Goal: Information Seeking & Learning: Find specific fact

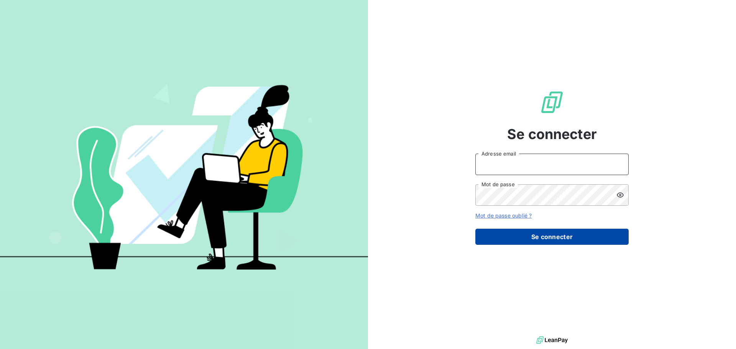
type input "[EMAIL_ADDRESS][DOMAIN_NAME]"
click at [560, 241] on button "Se connecter" at bounding box center [551, 237] width 153 height 16
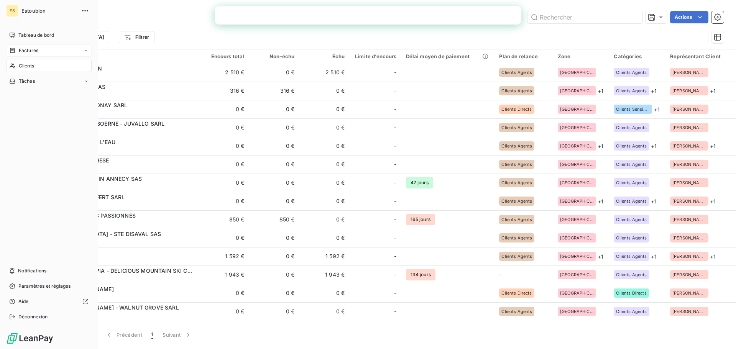
click at [33, 52] on span "Factures" at bounding box center [29, 50] width 20 height 7
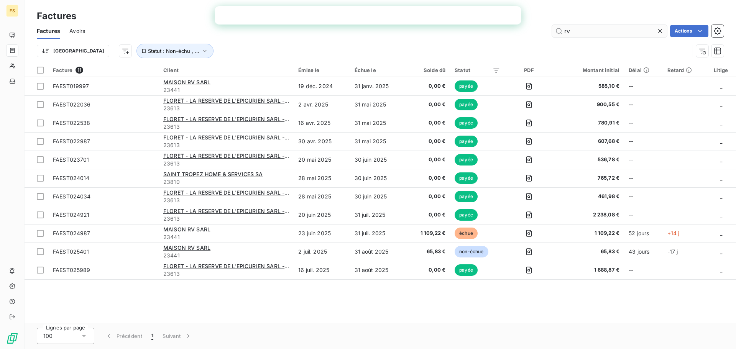
click at [615, 26] on input "rv" at bounding box center [609, 31] width 115 height 12
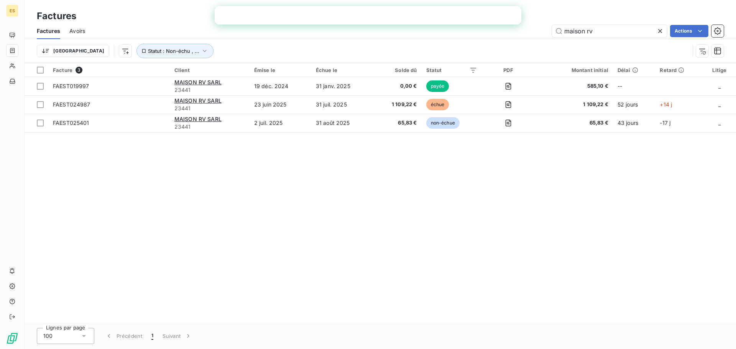
type input "maison rv"
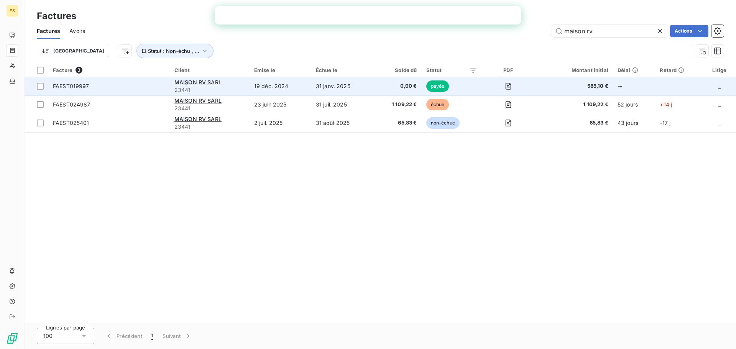
click at [241, 94] on span "23441" at bounding box center [209, 90] width 71 height 8
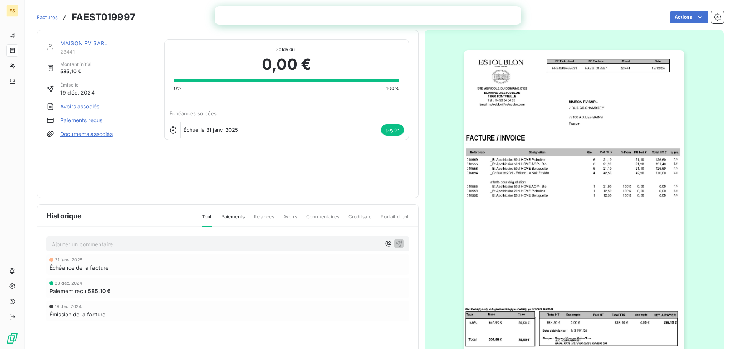
drag, startPoint x: 44, startPoint y: 20, endPoint x: 19, endPoint y: 25, distance: 25.9
click at [44, 20] on span "Factures" at bounding box center [47, 17] width 21 height 6
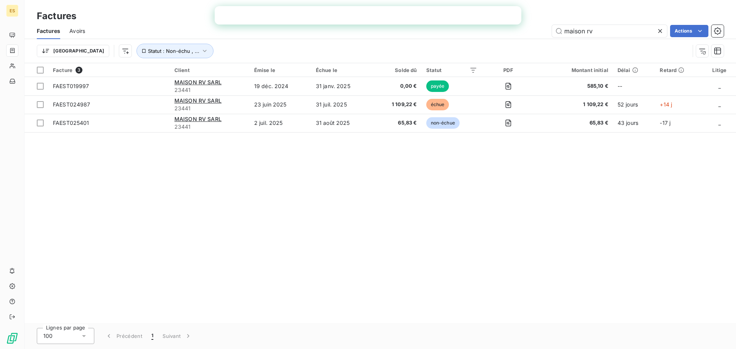
click at [612, 24] on div "Factures Avoirs maison rv Actions" at bounding box center [380, 31] width 711 height 16
click at [610, 35] on input "maison rv" at bounding box center [609, 31] width 115 height 12
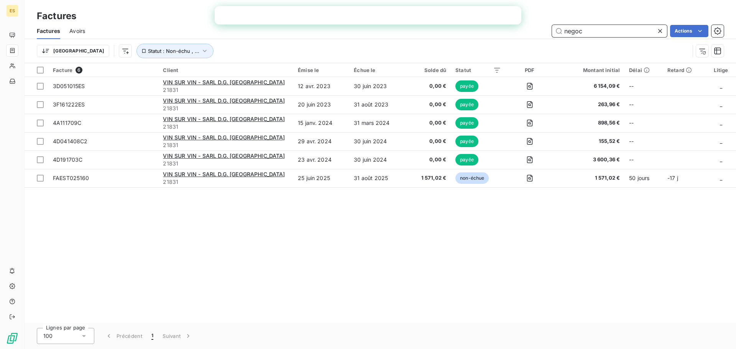
click at [608, 25] on input "negoc" at bounding box center [609, 31] width 115 height 12
click at [604, 30] on input "negoc" at bounding box center [609, 31] width 115 height 12
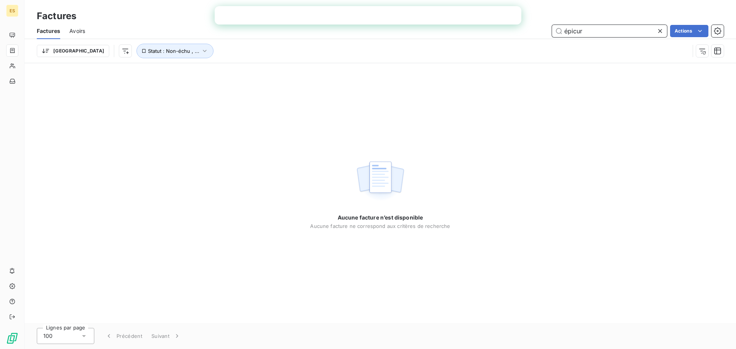
click at [601, 29] on input "épicur" at bounding box center [609, 31] width 115 height 12
click at [580, 34] on input "épicur" at bounding box center [609, 31] width 115 height 12
type input "d"
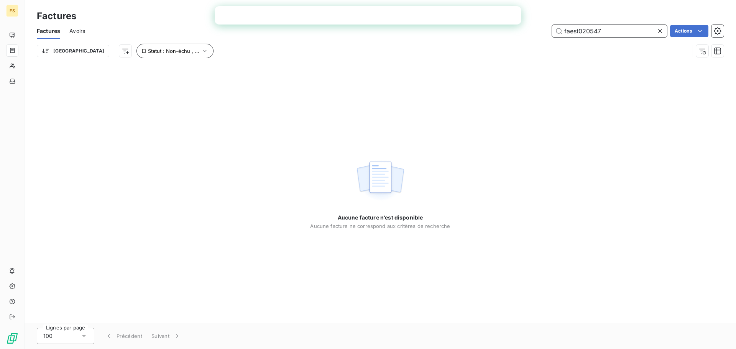
type input "faest020547"
click at [148, 49] on span "Statut : Non-échu , ..." at bounding box center [173, 51] width 51 height 6
click at [295, 48] on div "Trier Statut : Non-échu , ..." at bounding box center [363, 51] width 653 height 15
click at [148, 48] on span "Statut : Non-échu , ..." at bounding box center [173, 51] width 51 height 6
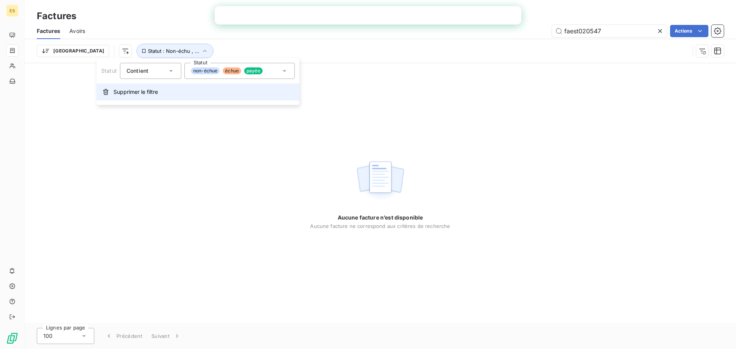
click at [150, 98] on button "Supprimer le filtre" at bounding box center [198, 92] width 203 height 17
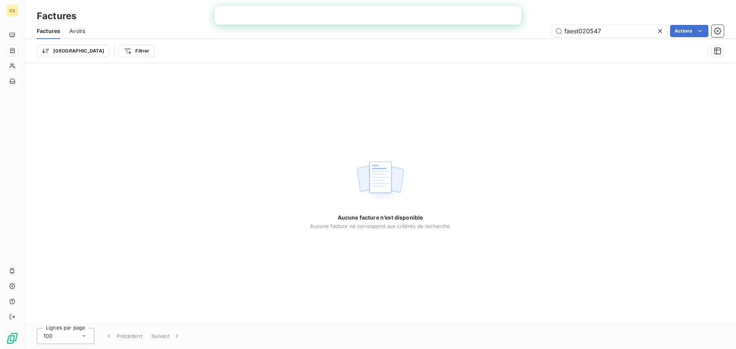
click at [92, 35] on div "Factures Avoirs faest020547 Actions" at bounding box center [380, 31] width 711 height 16
click at [101, 51] on html "ES Factures Factures Avoirs faest020547 Actions Trier Filtrer Aucune facture n’…" at bounding box center [368, 174] width 736 height 349
click at [661, 30] on html "ES Factures Factures Avoirs faest020547 Actions Trier Filtrer Aucune facture n’…" at bounding box center [368, 174] width 736 height 349
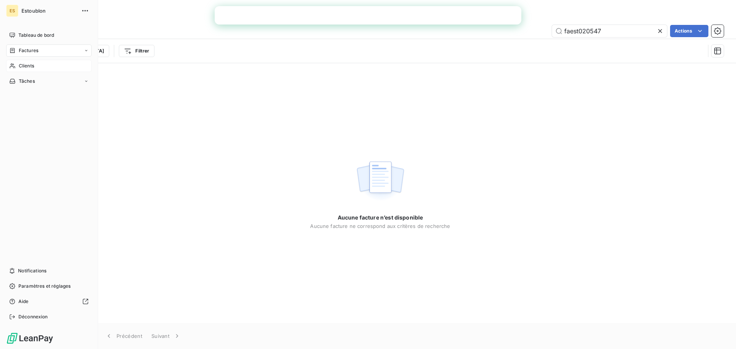
click at [24, 68] on span "Clients" at bounding box center [26, 65] width 15 height 7
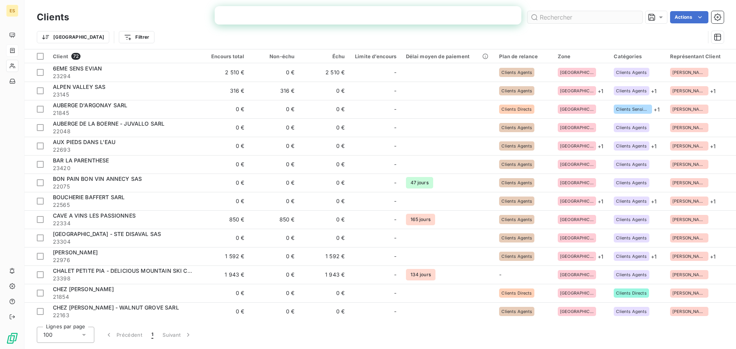
click at [566, 17] on input "text" at bounding box center [584, 17] width 115 height 12
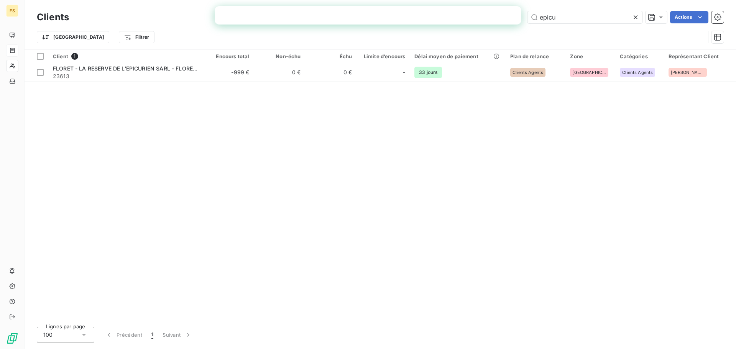
type input "epicu"
click at [638, 17] on icon at bounding box center [636, 17] width 8 height 8
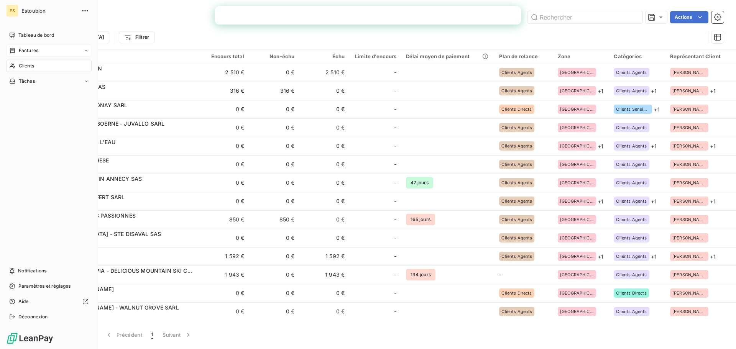
click at [13, 51] on icon at bounding box center [12, 51] width 7 height 6
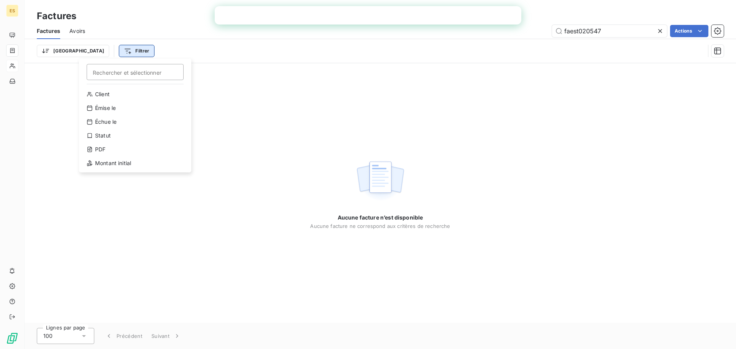
click at [93, 48] on html "ES Factures Factures Avoirs faest020547 Actions Trier Filtrer Rechercher et sél…" at bounding box center [368, 174] width 736 height 349
click at [112, 76] on input "Rechercher et sélectionner" at bounding box center [135, 72] width 97 height 16
click at [112, 70] on input "Rechercher et sélectionner" at bounding box center [135, 72] width 97 height 16
click at [127, 49] on html "ES Factures Factures Avoirs faest020547 Actions Trier Filtrer Rechercher et sél…" at bounding box center [368, 174] width 736 height 349
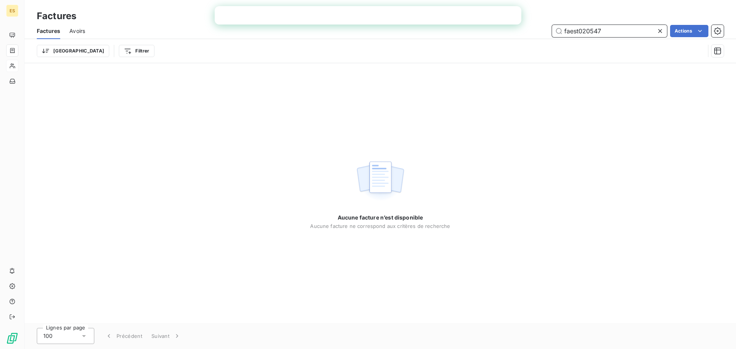
click at [580, 31] on input "faest020547" at bounding box center [609, 31] width 115 height 12
click at [580, 32] on input "faest020547" at bounding box center [609, 31] width 115 height 12
click at [583, 38] on div "Factures Avoirs faest020547 Actions" at bounding box center [380, 31] width 711 height 16
click at [587, 33] on input "faest020547" at bounding box center [609, 31] width 115 height 12
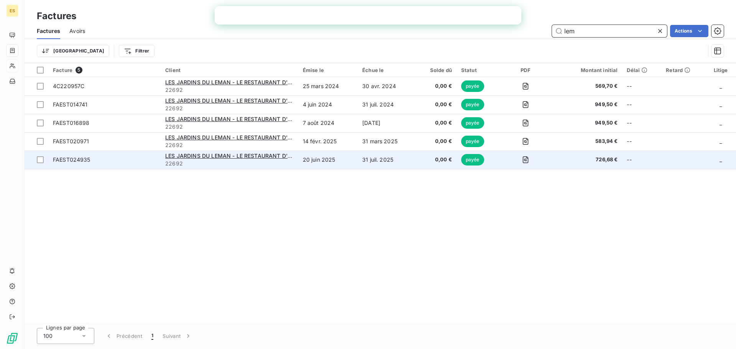
type input "lem"
click at [313, 152] on td "20 juin 2025" at bounding box center [327, 160] width 59 height 18
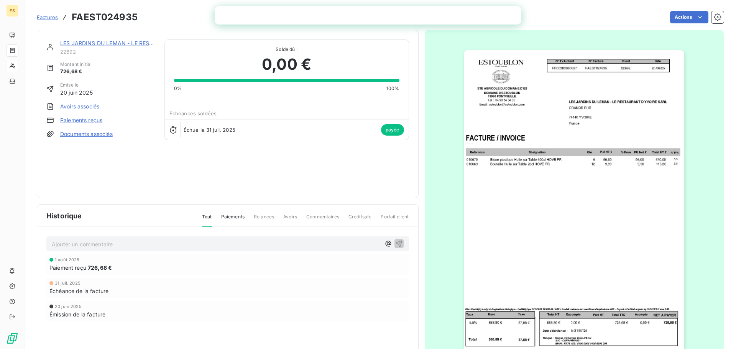
click at [53, 17] on span "Factures" at bounding box center [47, 17] width 21 height 6
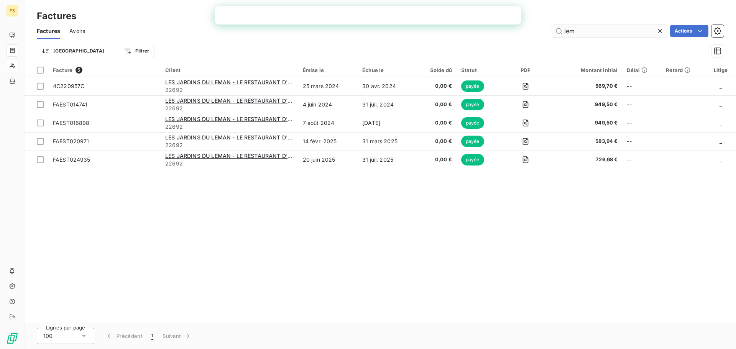
click at [567, 30] on input "lem" at bounding box center [609, 31] width 115 height 12
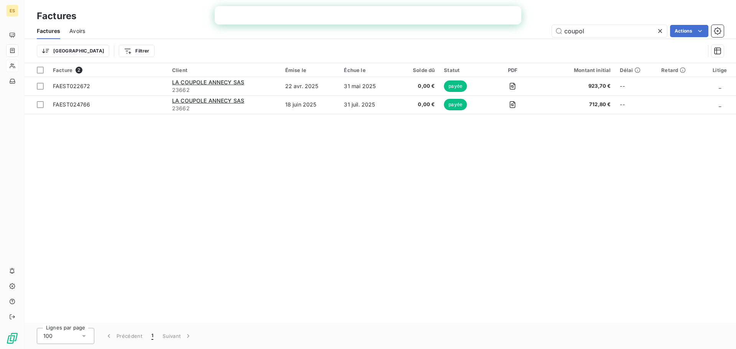
type input "coupol"
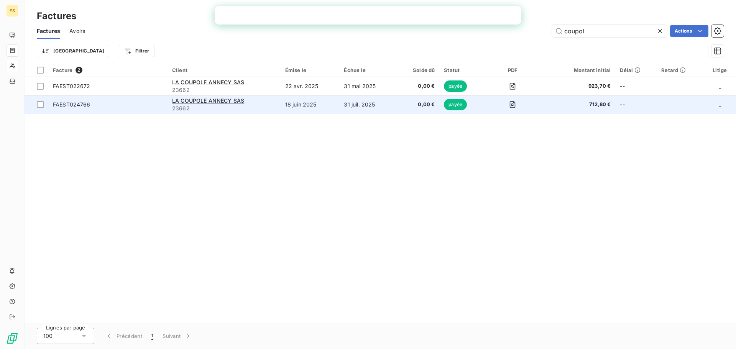
click at [251, 105] on span "23662" at bounding box center [224, 109] width 104 height 8
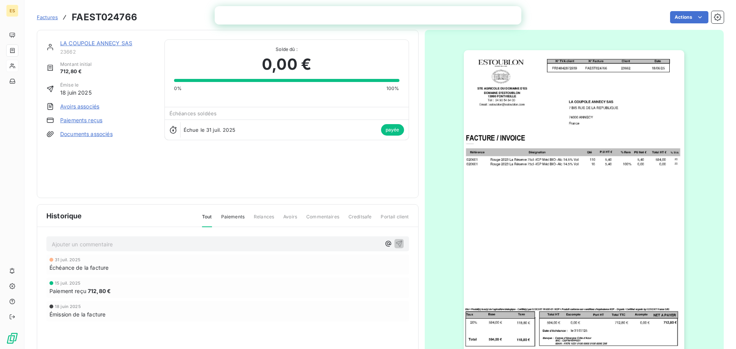
click at [49, 18] on span "Factures" at bounding box center [47, 17] width 21 height 6
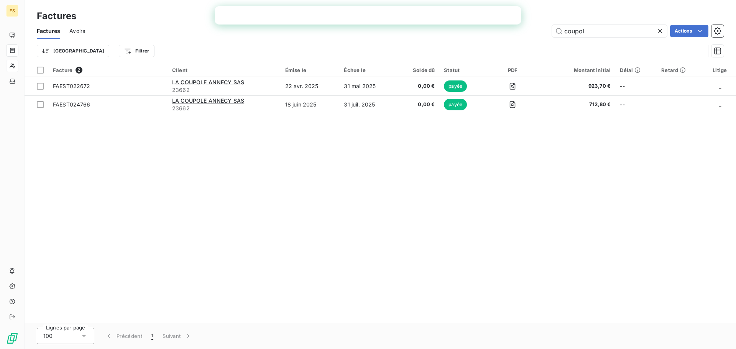
click at [589, 39] on div "Trier Filtrer" at bounding box center [380, 51] width 687 height 24
click at [592, 30] on input "coupol" at bounding box center [609, 31] width 115 height 12
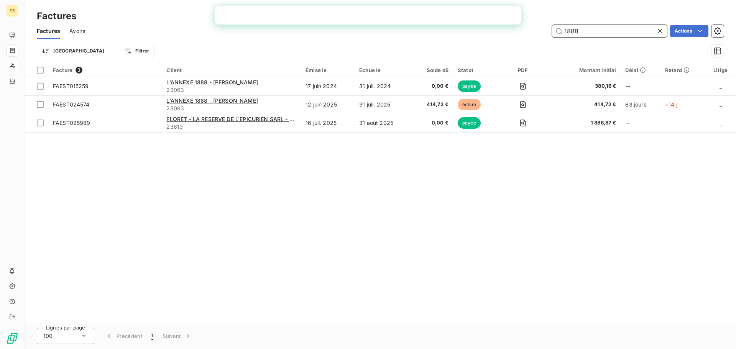
type input "1888"
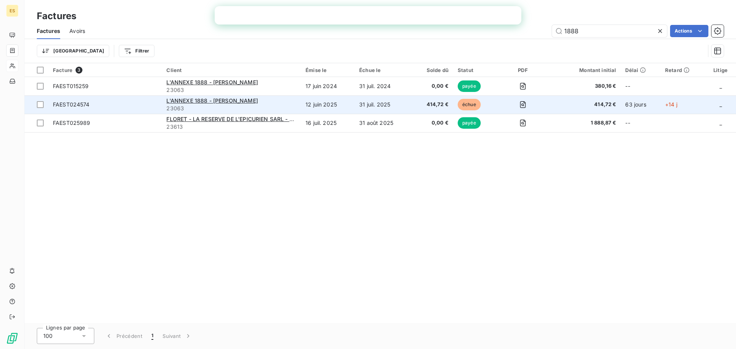
click at [413, 103] on td "414,72 €" at bounding box center [432, 104] width 41 height 18
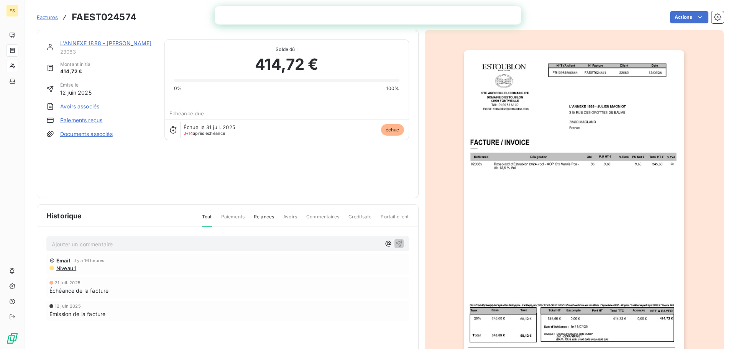
click at [53, 16] on span "Factures" at bounding box center [47, 17] width 21 height 6
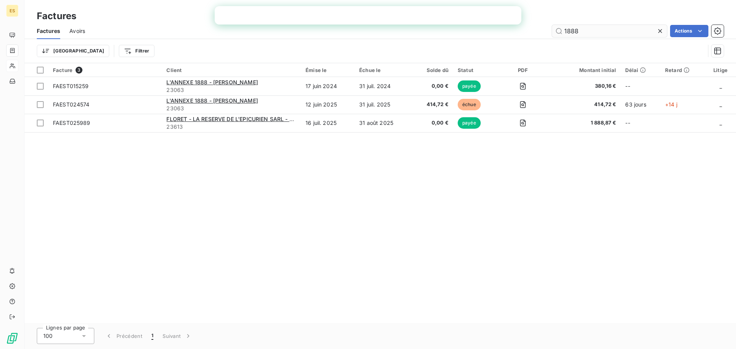
click at [601, 29] on input "1888" at bounding box center [609, 31] width 115 height 12
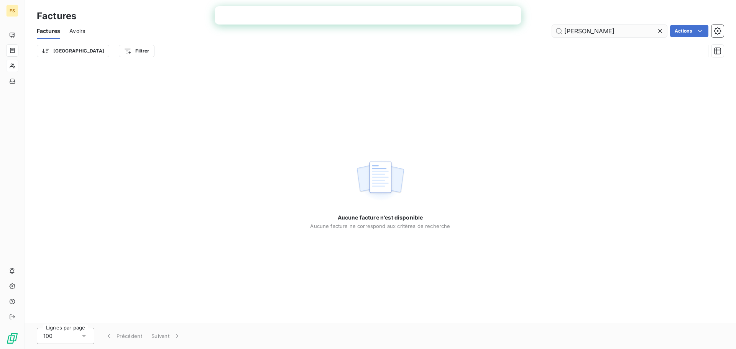
type input "[PERSON_NAME]"
click at [601, 29] on input "[PERSON_NAME]" at bounding box center [609, 31] width 115 height 12
type input "4"
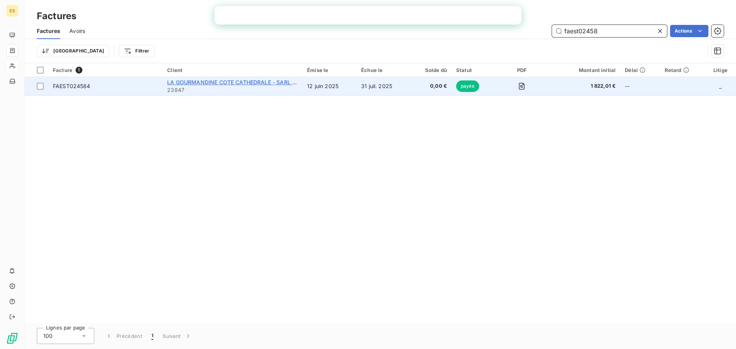
type input "faest02458"
click at [253, 83] on span "LA GOURMANDINE COTE CATHEDRALE - SARL LM2C" at bounding box center [237, 82] width 140 height 7
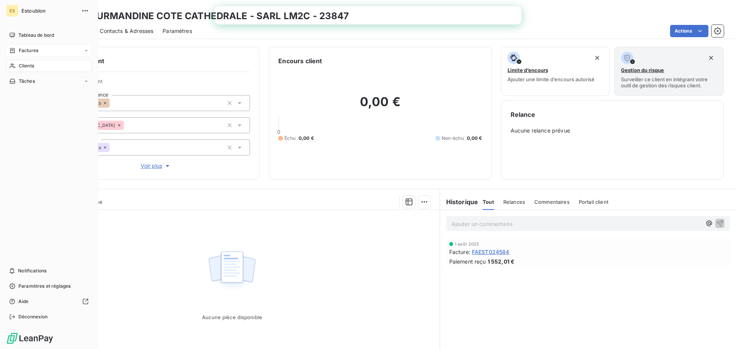
click at [22, 51] on span "Factures" at bounding box center [29, 50] width 20 height 7
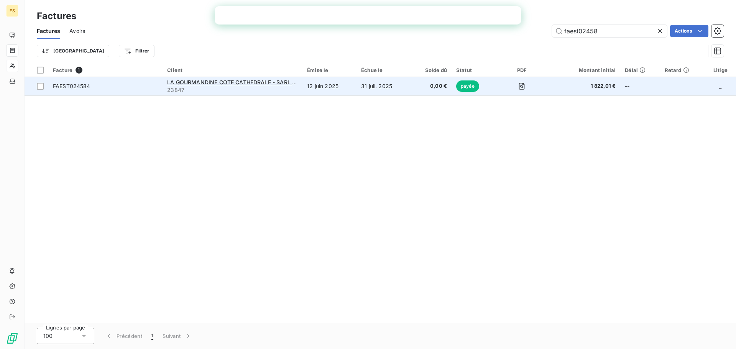
click at [132, 84] on span "FAEST024584" at bounding box center [105, 86] width 105 height 8
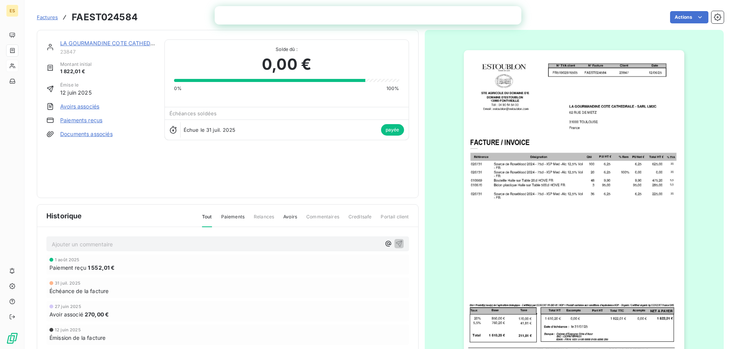
click at [44, 19] on span "Factures" at bounding box center [47, 17] width 21 height 6
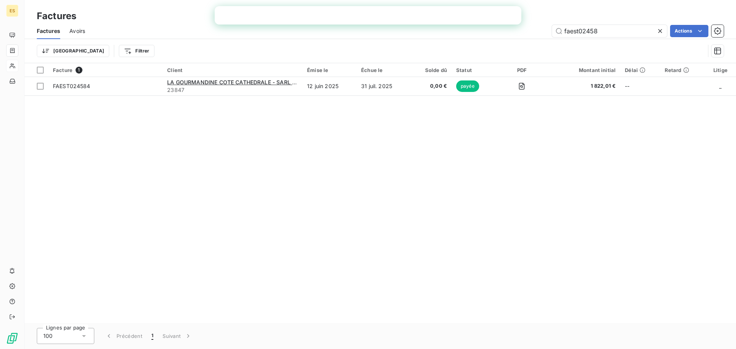
click at [656, 31] on icon at bounding box center [660, 31] width 8 height 8
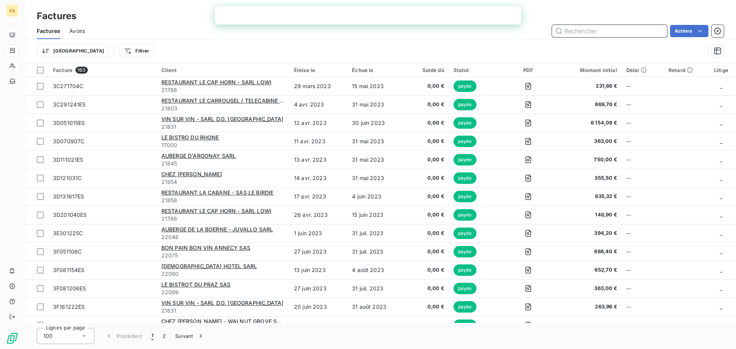
click at [591, 35] on input "text" at bounding box center [609, 31] width 115 height 12
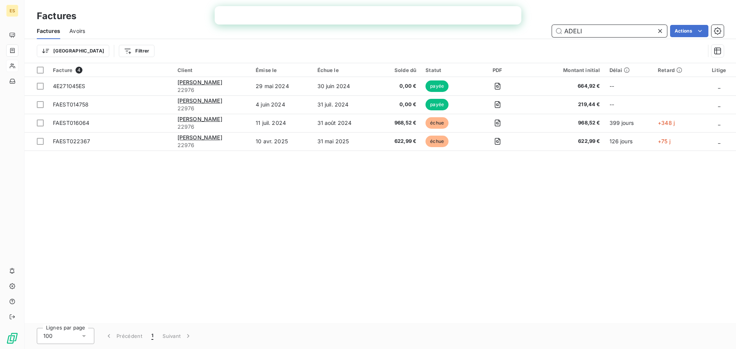
click at [582, 29] on input "ADELI" at bounding box center [609, 31] width 115 height 12
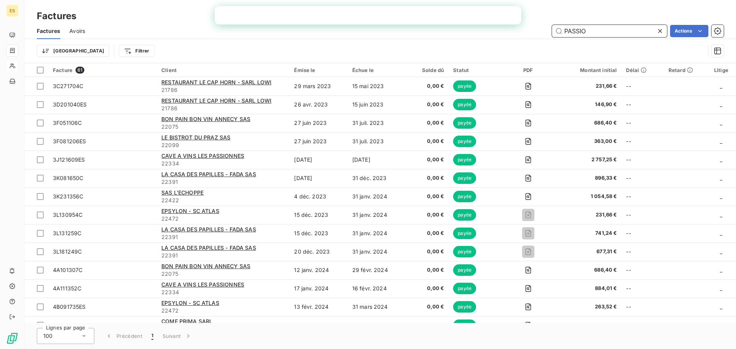
type input "PASSIO"
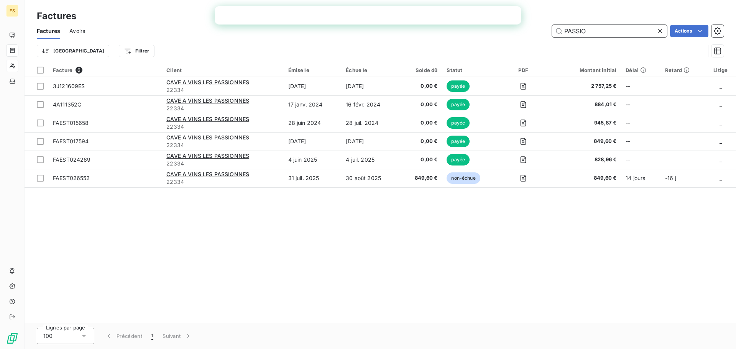
click at [579, 32] on input "PASSIO" at bounding box center [609, 31] width 115 height 12
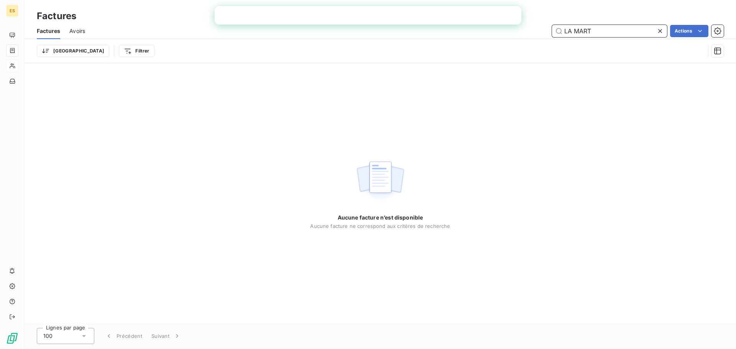
type input "LA MART"
click at [657, 32] on icon at bounding box center [660, 31] width 8 height 8
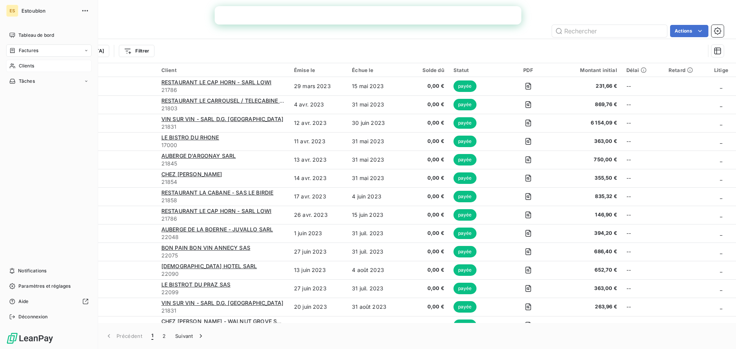
click at [19, 68] on span "Clients" at bounding box center [26, 65] width 15 height 7
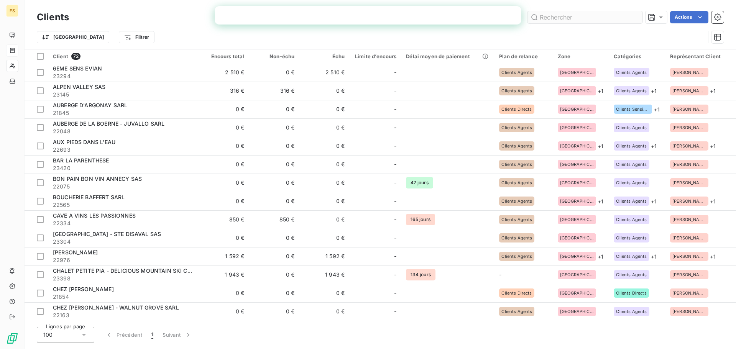
click at [545, 18] on input "text" at bounding box center [584, 17] width 115 height 12
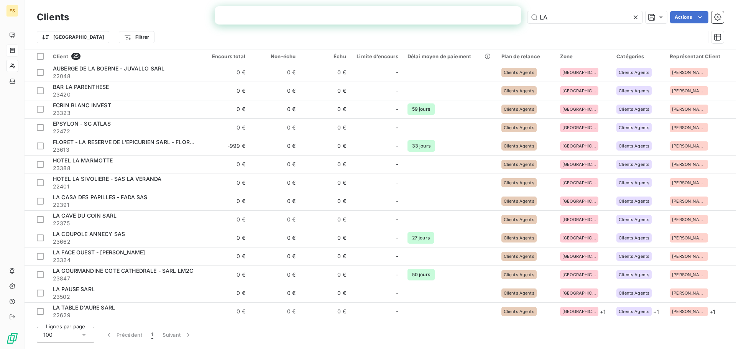
type input "L"
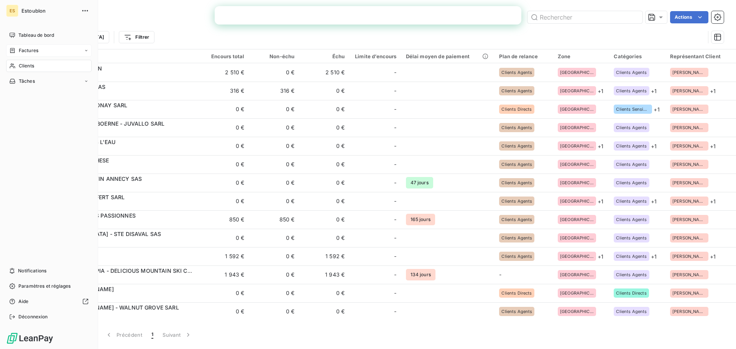
click at [14, 48] on icon at bounding box center [12, 51] width 7 height 6
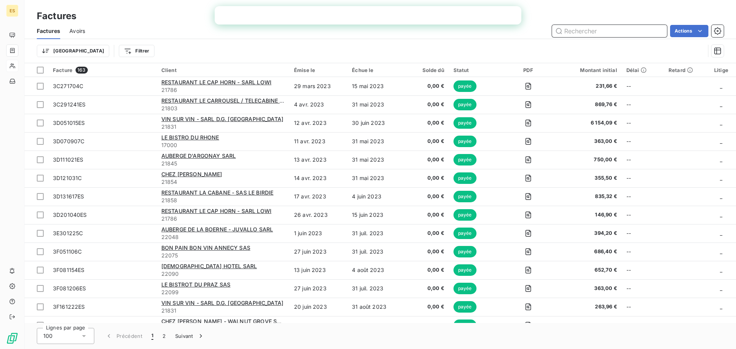
click at [590, 30] on input "text" at bounding box center [609, 31] width 115 height 12
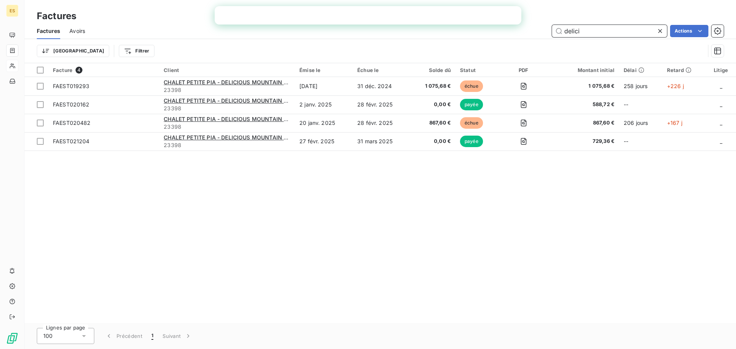
type input "delici"
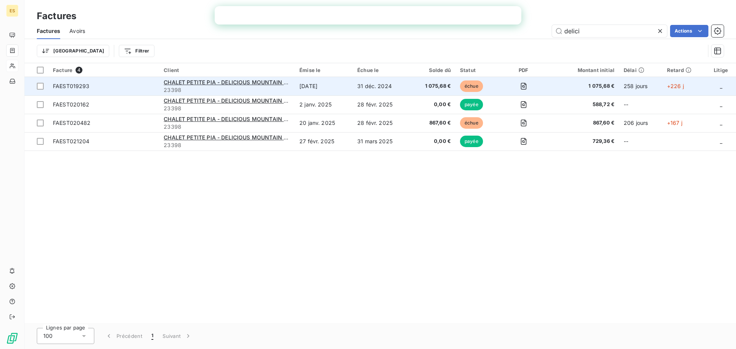
click at [398, 92] on td "31 déc. 2024" at bounding box center [381, 86] width 57 height 18
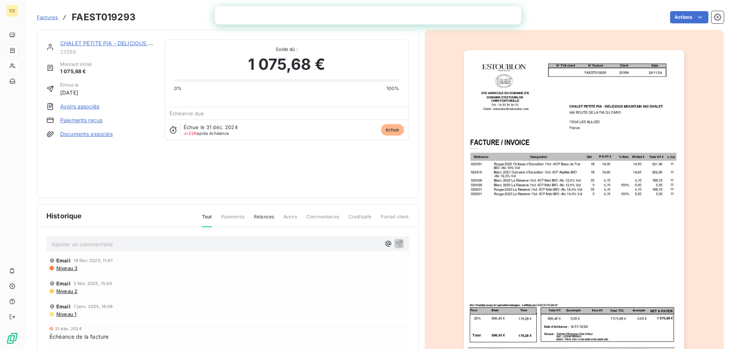
click at [642, 73] on img "button" at bounding box center [574, 206] width 220 height 312
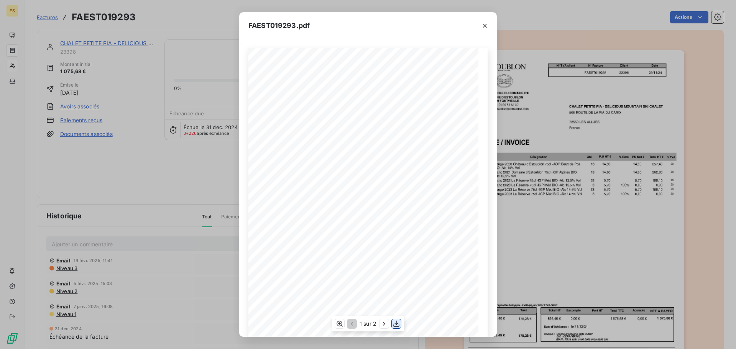
click at [397, 324] on icon "button" at bounding box center [396, 324] width 8 height 8
click at [448, 105] on span "CHALET PETITE PIA - DELICIOUS MOUNTAIN SKI CHALET" at bounding box center [412, 106] width 99 height 3
click at [486, 27] on icon "button" at bounding box center [485, 26] width 8 height 8
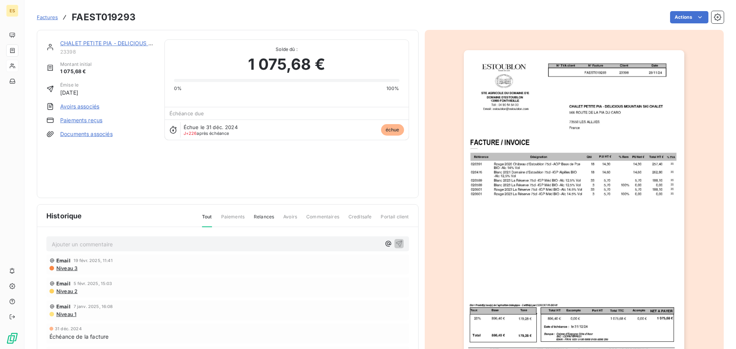
click at [47, 19] on span "Factures" at bounding box center [47, 17] width 21 height 6
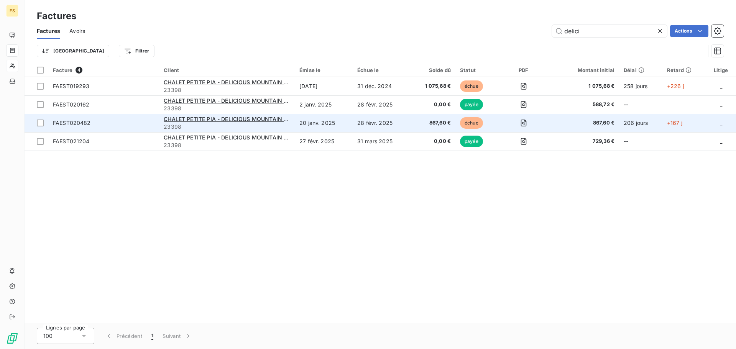
click at [333, 121] on td "20 janv. 2025" at bounding box center [324, 123] width 58 height 18
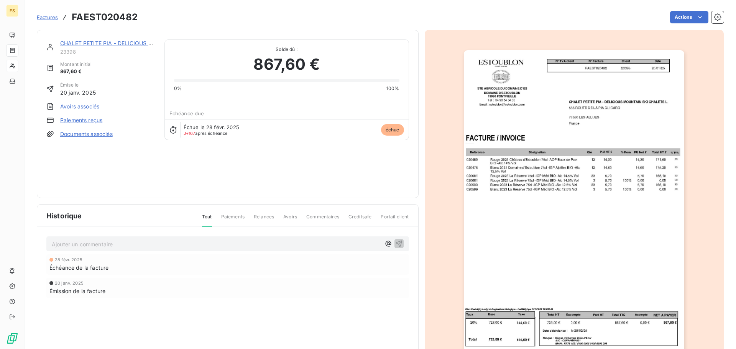
click at [493, 89] on img "button" at bounding box center [574, 206] width 220 height 312
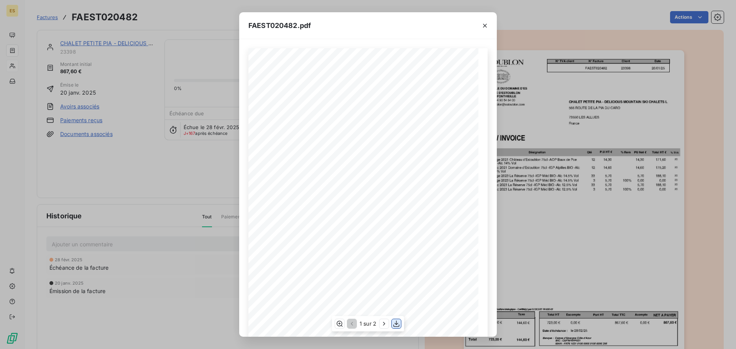
click at [398, 326] on icon "button" at bounding box center [396, 324] width 8 height 8
click at [161, 185] on div "FAEST020482.pdf FAEST020482 Date STE AGRICOLE DU DOMAINE D'ES DOMAINE D'ESTOUBL…" at bounding box center [368, 174] width 736 height 349
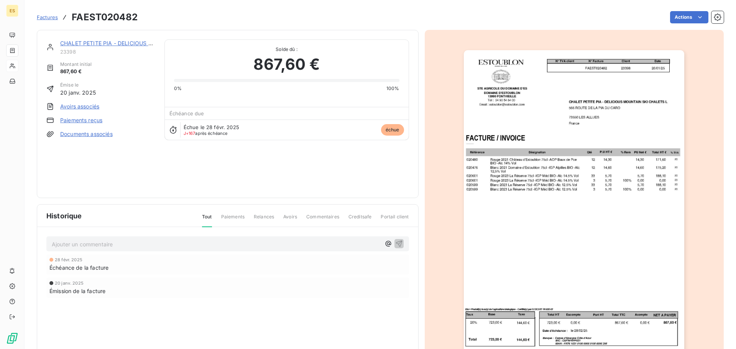
click at [54, 18] on span "Factures" at bounding box center [47, 17] width 21 height 6
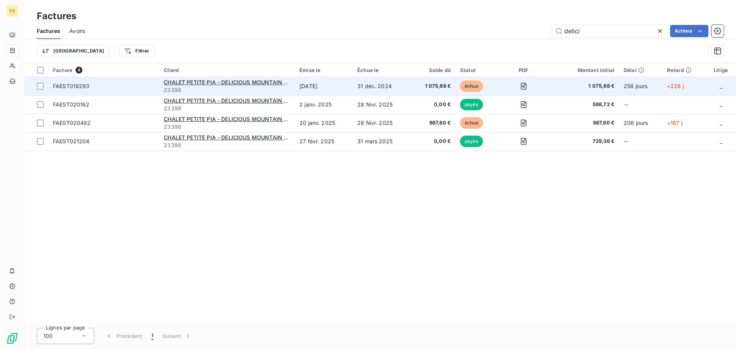
click at [420, 79] on td "1 075,68 €" at bounding box center [432, 86] width 45 height 18
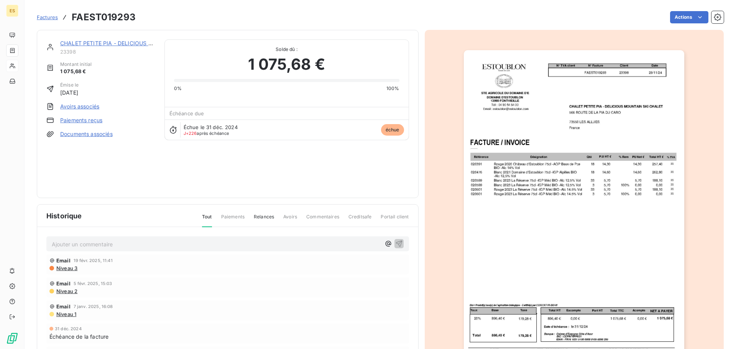
click at [56, 16] on span "Factures" at bounding box center [47, 17] width 21 height 6
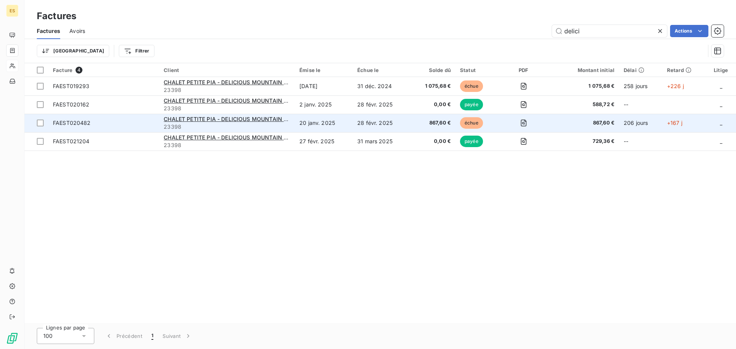
click at [388, 121] on td "28 févr. 2025" at bounding box center [381, 123] width 57 height 18
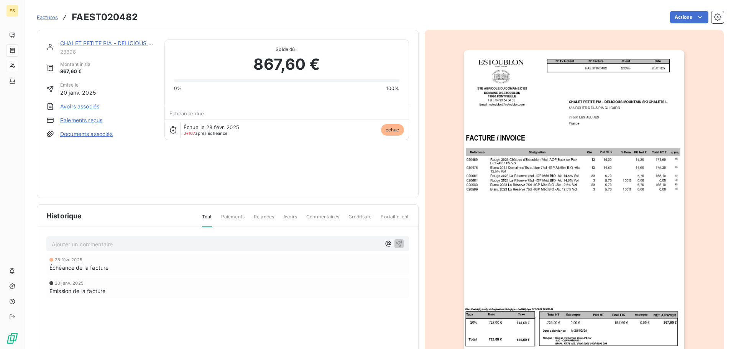
click at [45, 15] on span "Factures" at bounding box center [47, 17] width 21 height 6
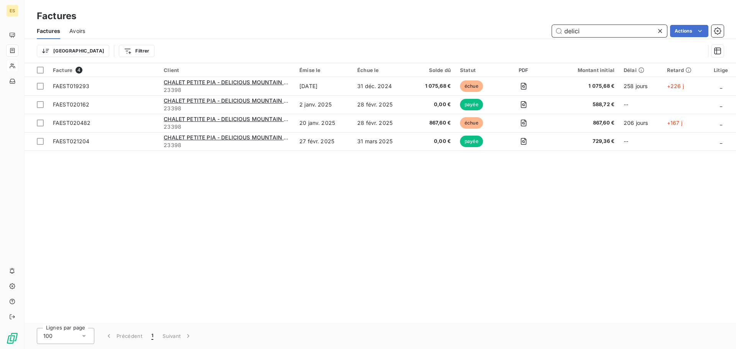
click at [587, 31] on input "delici" at bounding box center [609, 31] width 115 height 12
type input "a"
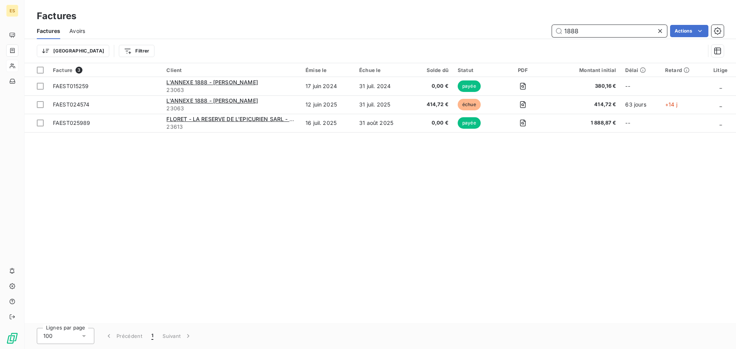
click at [585, 31] on input "1888" at bounding box center [609, 31] width 115 height 12
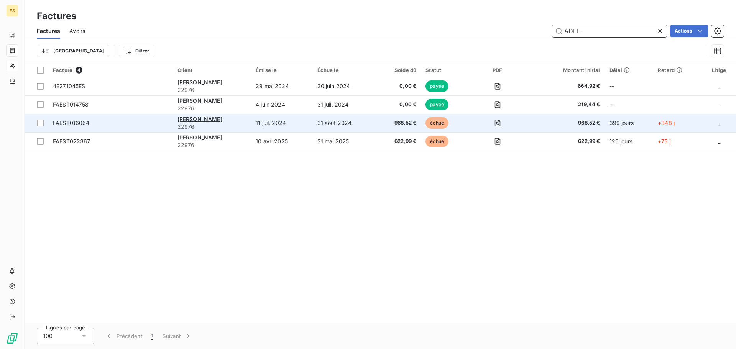
type input "ADEL"
click at [387, 129] on td "968,52 €" at bounding box center [398, 123] width 45 height 18
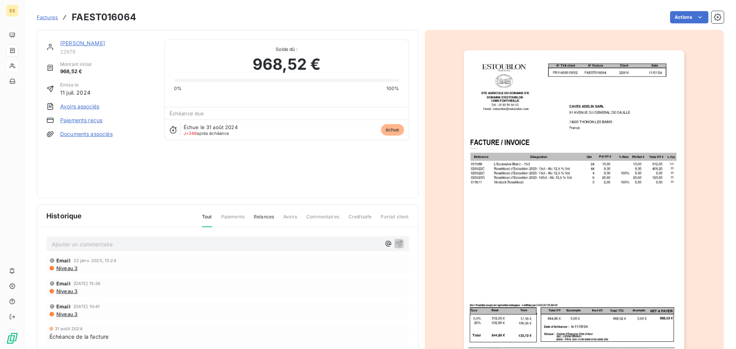
click at [616, 114] on img "button" at bounding box center [574, 206] width 220 height 312
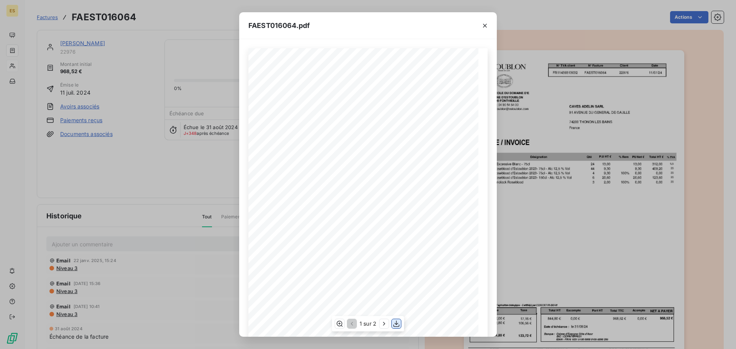
click at [396, 322] on icon "button" at bounding box center [396, 324] width 6 height 7
click at [484, 26] on icon "button" at bounding box center [485, 26] width 4 height 4
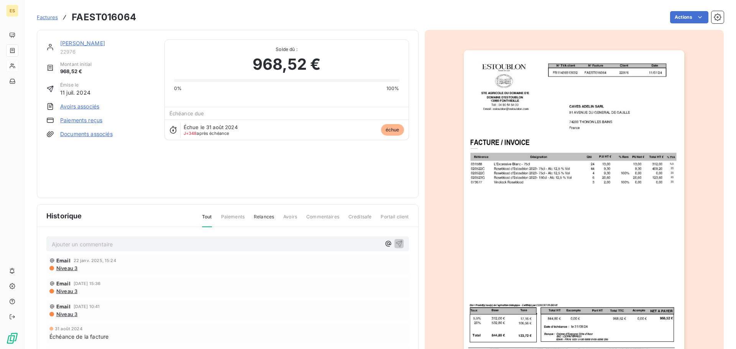
click at [46, 17] on span "Factures" at bounding box center [47, 17] width 21 height 6
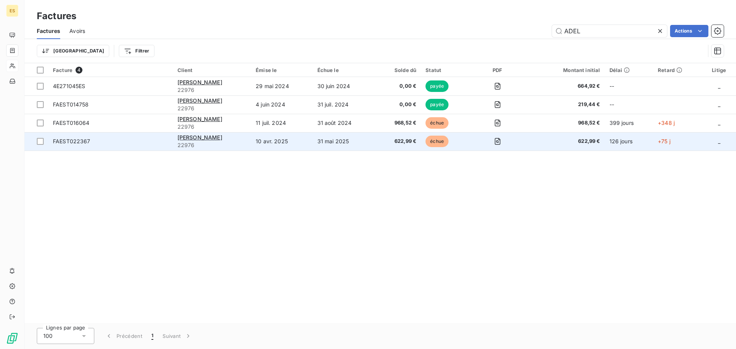
click at [108, 141] on span "FAEST022367" at bounding box center [110, 142] width 115 height 8
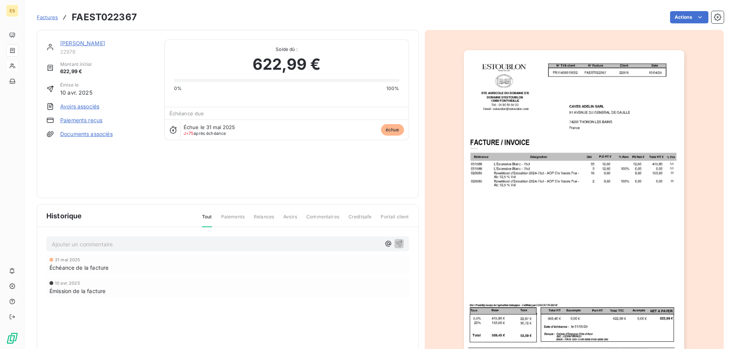
click at [647, 81] on img "button" at bounding box center [574, 206] width 220 height 312
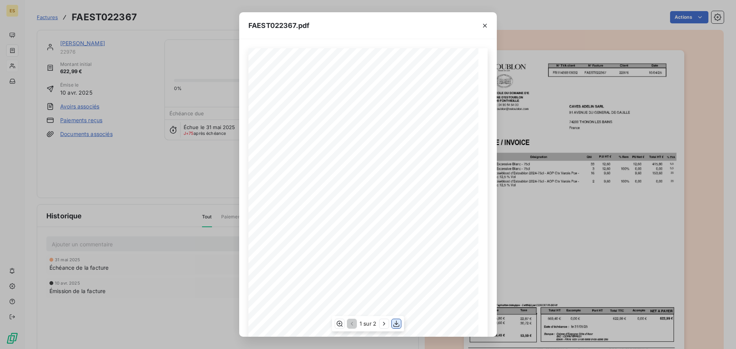
click at [396, 325] on icon "button" at bounding box center [396, 324] width 6 height 7
drag, startPoint x: 485, startPoint y: 30, endPoint x: 383, endPoint y: 40, distance: 102.5
click at [485, 30] on button "button" at bounding box center [485, 26] width 12 height 12
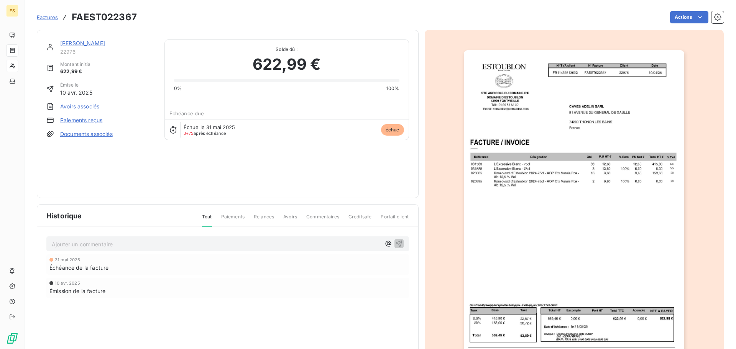
click at [46, 19] on span "Factures" at bounding box center [47, 17] width 21 height 6
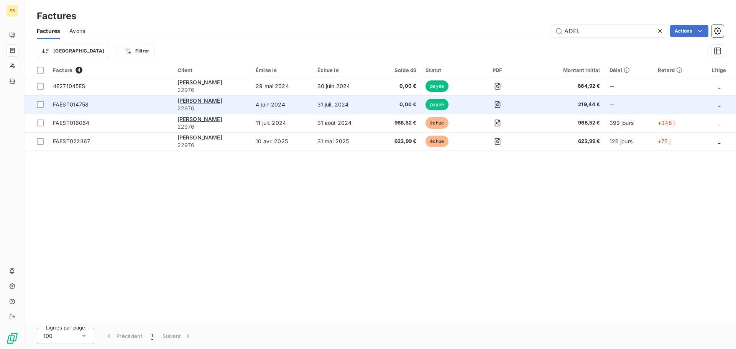
click at [149, 103] on span "FAEST014758" at bounding box center [110, 105] width 115 height 8
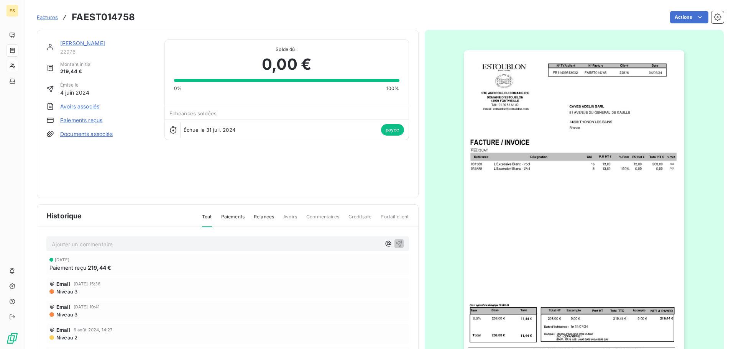
click at [559, 139] on img "button" at bounding box center [574, 206] width 220 height 312
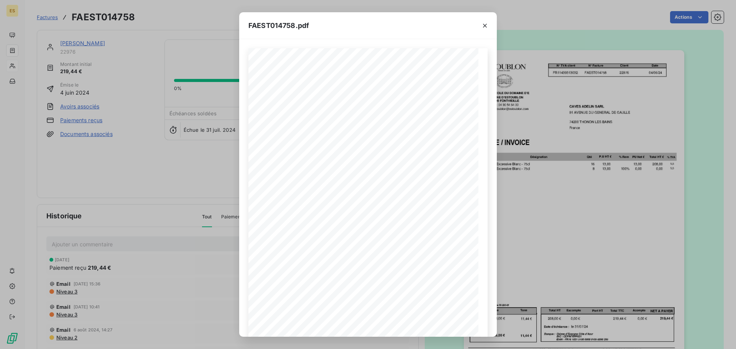
click at [161, 102] on div "FAEST014758.pdf FAEST014758 Date STE AGRICOLE DU DOMAINE D'E DOMAINE D'ESTOUBLO…" at bounding box center [368, 174] width 736 height 349
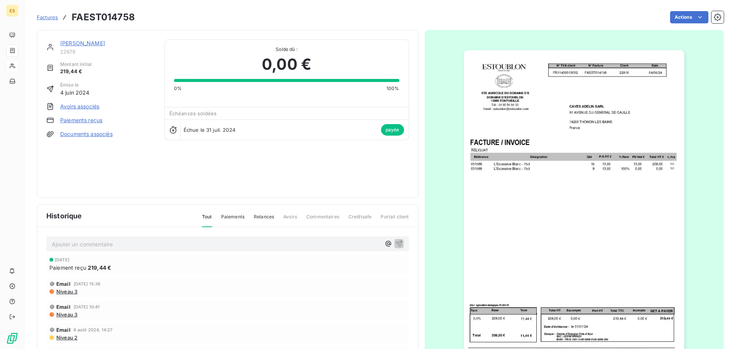
click at [50, 18] on span "Factures" at bounding box center [47, 17] width 21 height 6
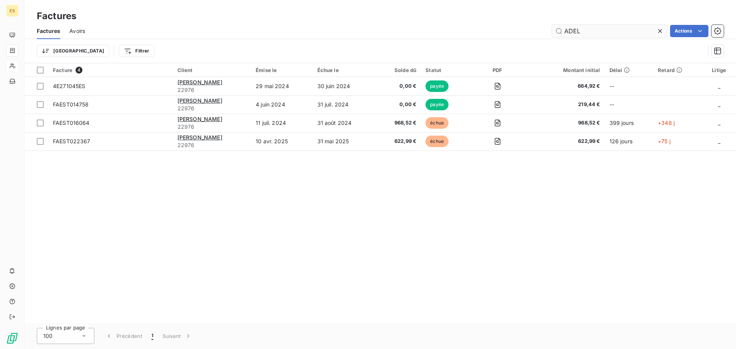
click at [597, 32] on input "ADEL" at bounding box center [609, 31] width 115 height 12
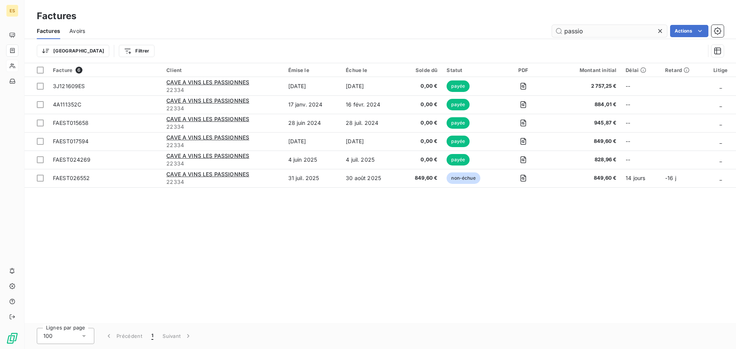
click at [608, 28] on input "passio" at bounding box center [609, 31] width 115 height 12
click at [603, 31] on input "passio" at bounding box center [609, 31] width 115 height 12
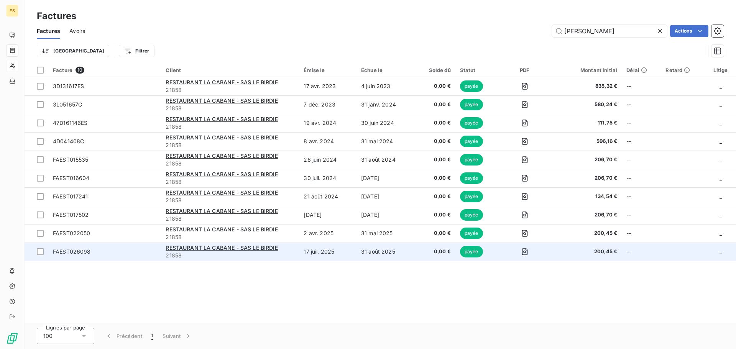
type input "[PERSON_NAME]"
click at [422, 251] on span "0,00 €" at bounding box center [435, 252] width 32 height 8
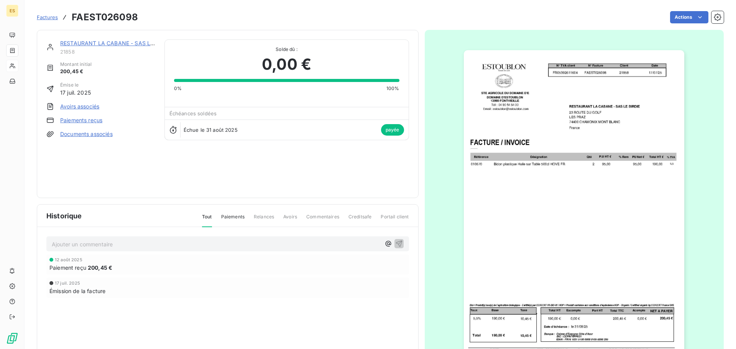
click at [45, 21] on div "Factures FAEST026098" at bounding box center [87, 17] width 101 height 14
click at [46, 17] on span "Factures" at bounding box center [47, 17] width 21 height 6
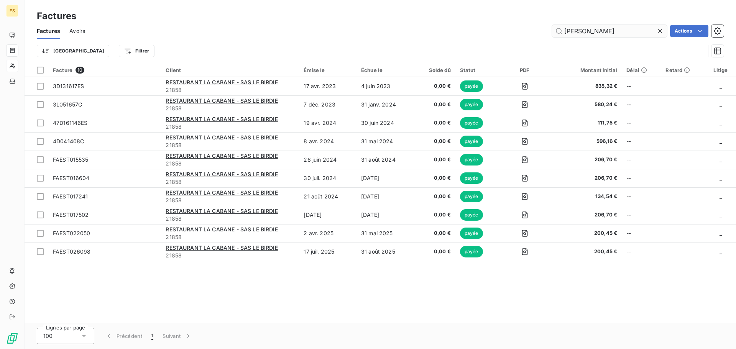
click at [578, 30] on input "[PERSON_NAME]" at bounding box center [609, 31] width 115 height 12
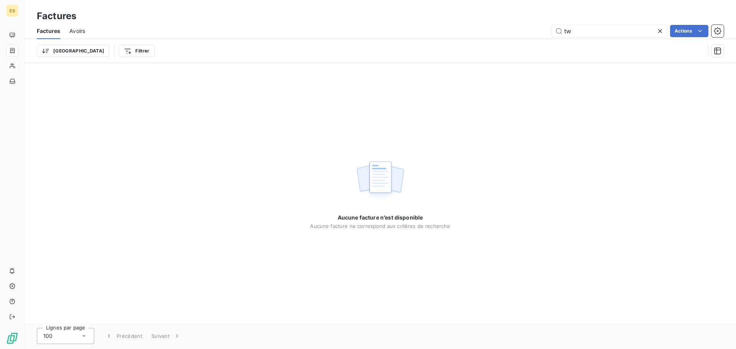
type input "t"
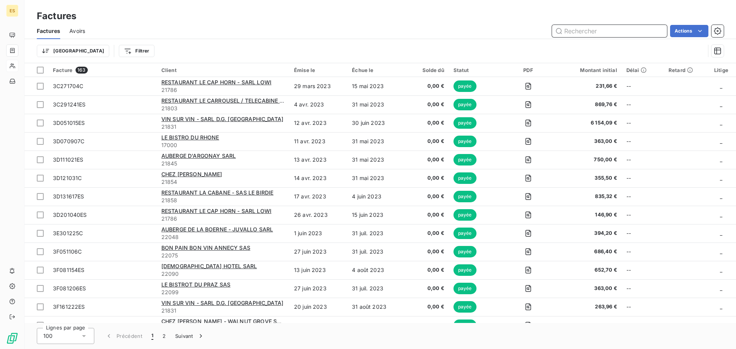
click at [593, 33] on input "text" at bounding box center [609, 31] width 115 height 12
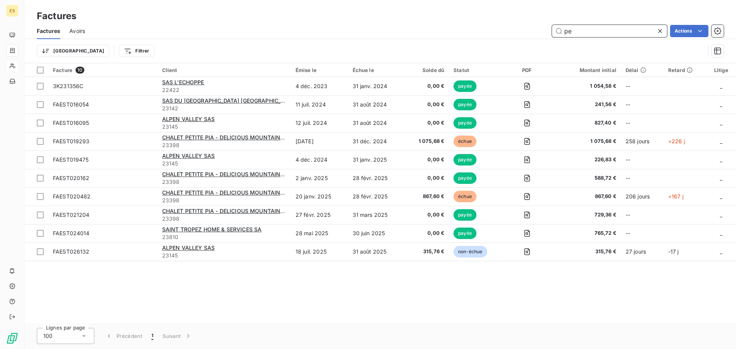
type input "p"
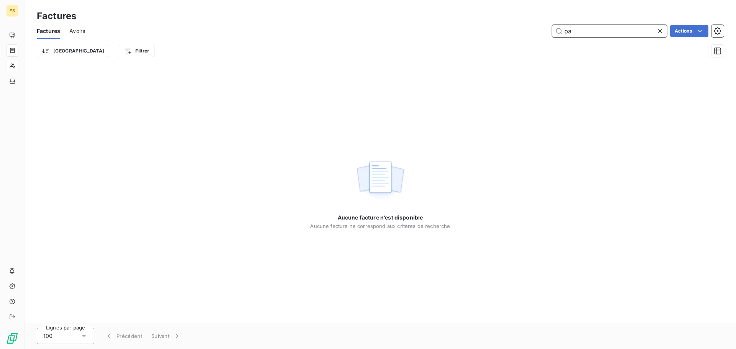
type input "p"
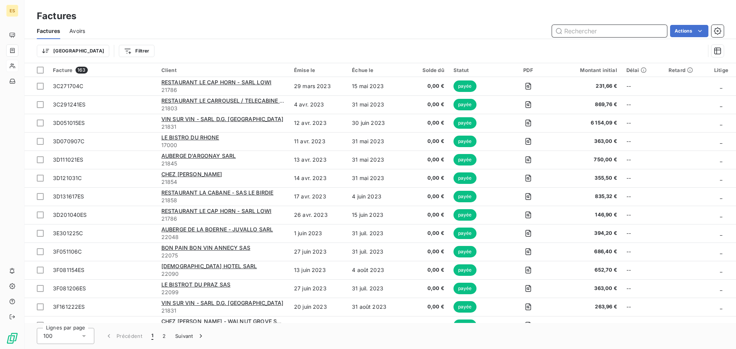
click at [576, 28] on input "text" at bounding box center [609, 31] width 115 height 12
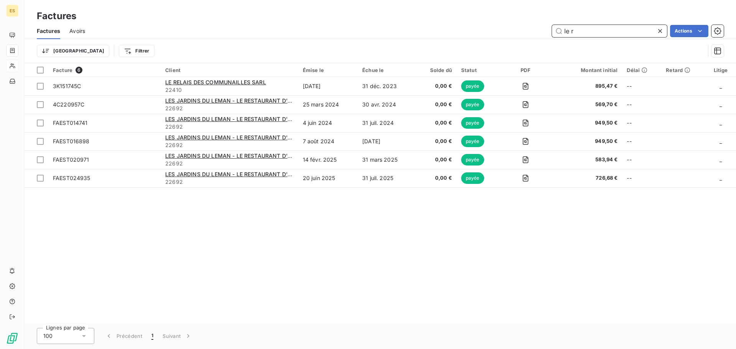
click at [586, 34] on input "le r" at bounding box center [609, 31] width 115 height 12
type input "belv"
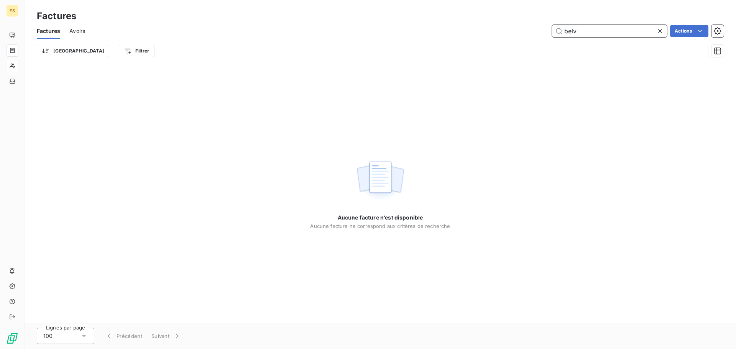
click at [586, 34] on input "belv" at bounding box center [609, 31] width 115 height 12
